Goal: Information Seeking & Learning: Learn about a topic

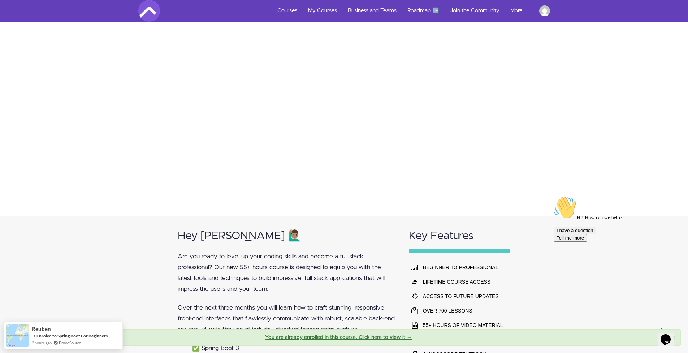
scroll to position [28, 0]
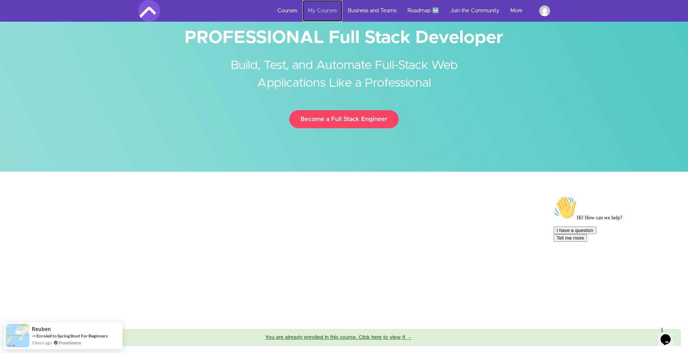
click at [327, 2] on link "My Courses" at bounding box center [323, 11] width 40 height 22
click at [324, 8] on link "My Courses" at bounding box center [323, 11] width 40 height 22
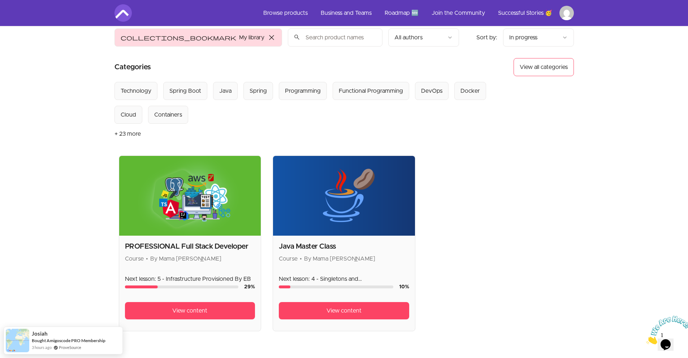
scroll to position [128, 0]
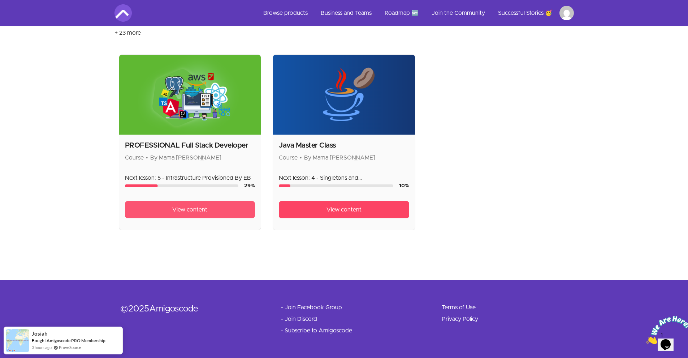
click at [205, 210] on span "View content" at bounding box center [189, 210] width 35 height 9
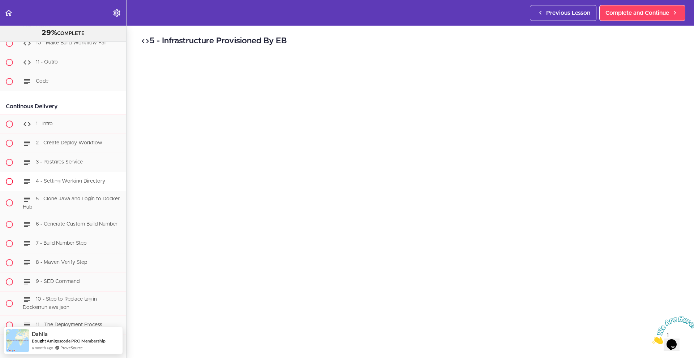
scroll to position [6398, 0]
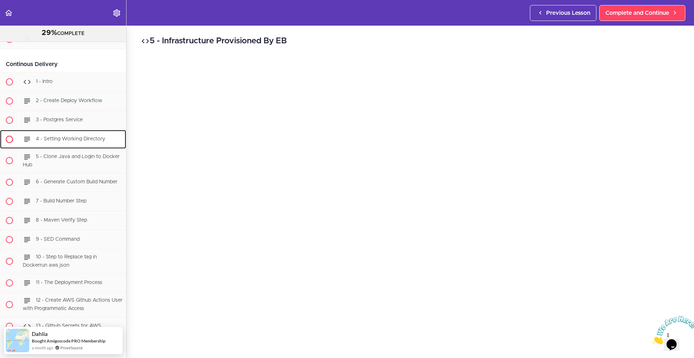
click at [88, 149] on link "4 - Setting Working Directory" at bounding box center [63, 139] width 126 height 19
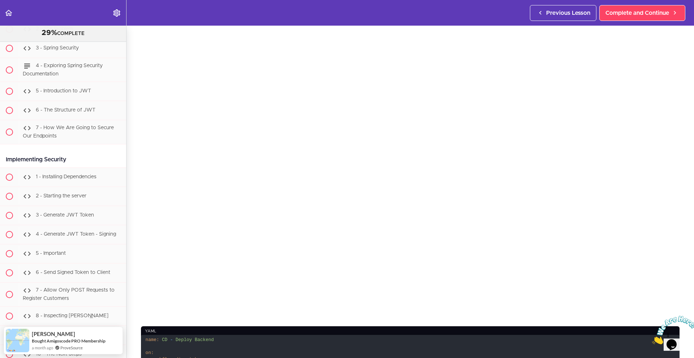
scroll to position [10138, 0]
